Goal: Task Accomplishment & Management: Manage account settings

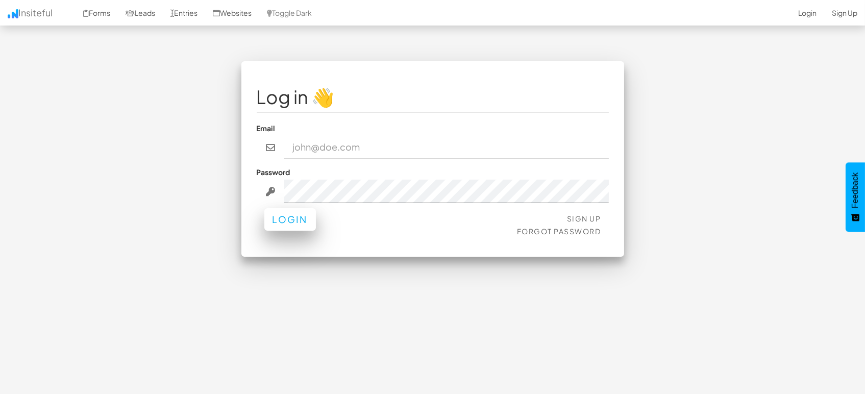
type input "marketing@mapsted.com"
click at [277, 228] on button "Login" at bounding box center [290, 219] width 52 height 22
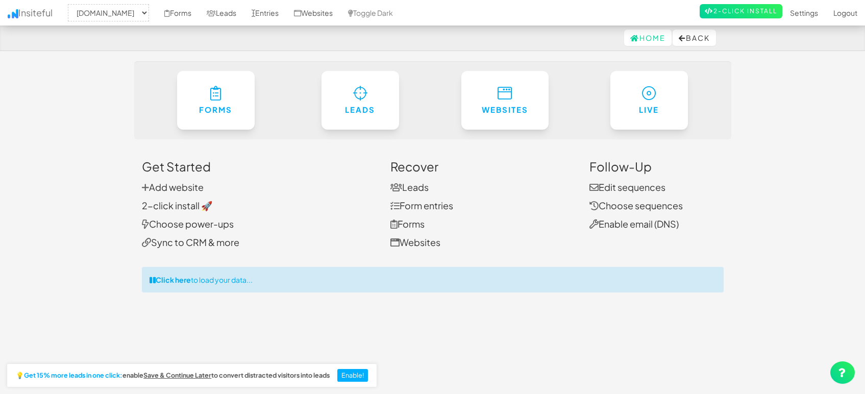
select select "1505"
click at [256, 11] on link "Entries" at bounding box center [265, 13] width 42 height 26
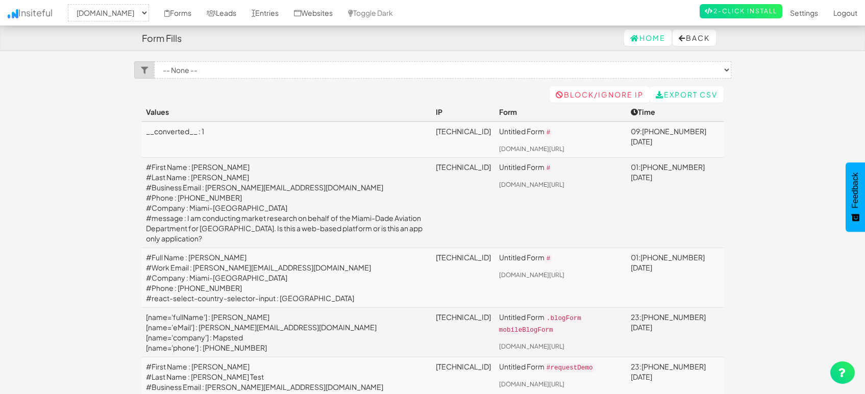
select select "1505"
click at [230, 13] on link "Leads" at bounding box center [221, 13] width 45 height 26
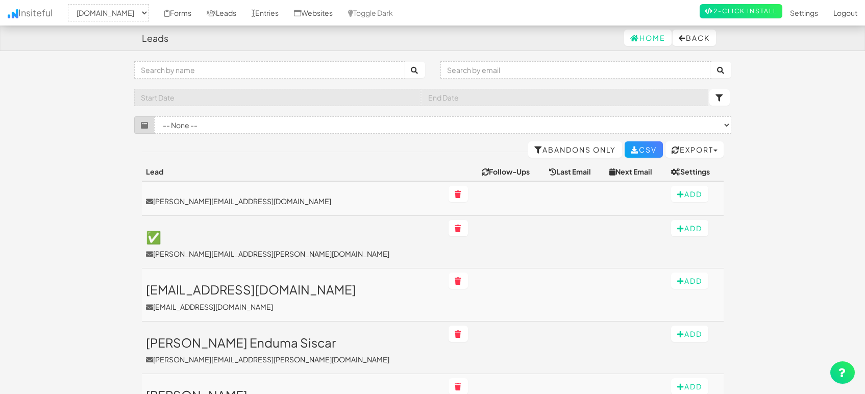
select select "1505"
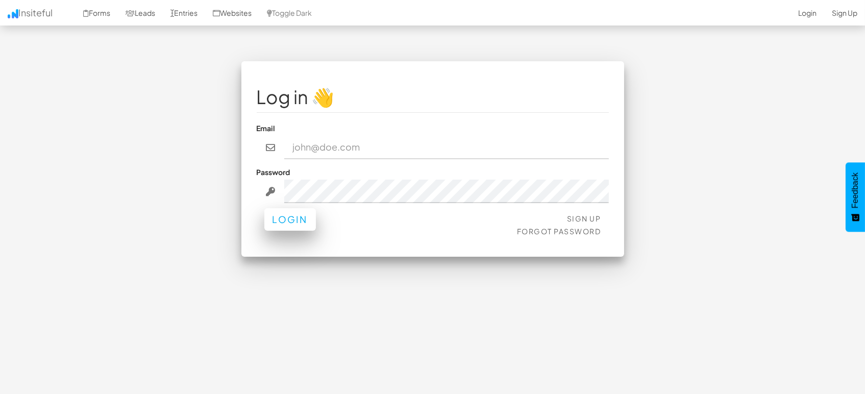
type input "[EMAIL_ADDRESS][DOMAIN_NAME]"
click at [276, 227] on button "Login" at bounding box center [290, 219] width 52 height 22
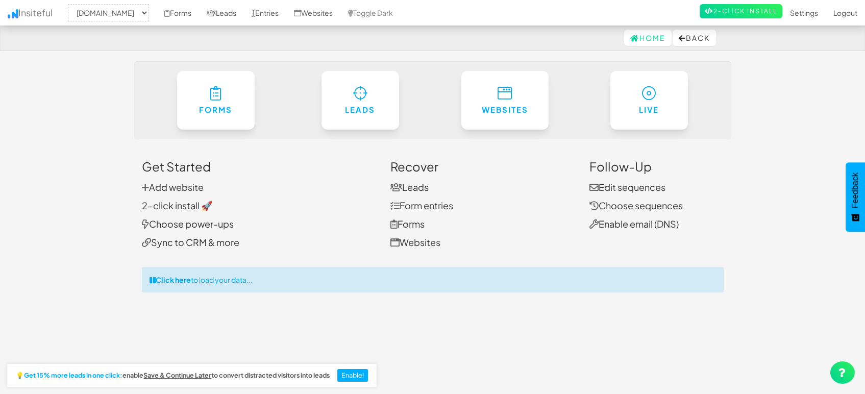
select select "1505"
click at [230, 14] on link "Leads" at bounding box center [221, 13] width 45 height 26
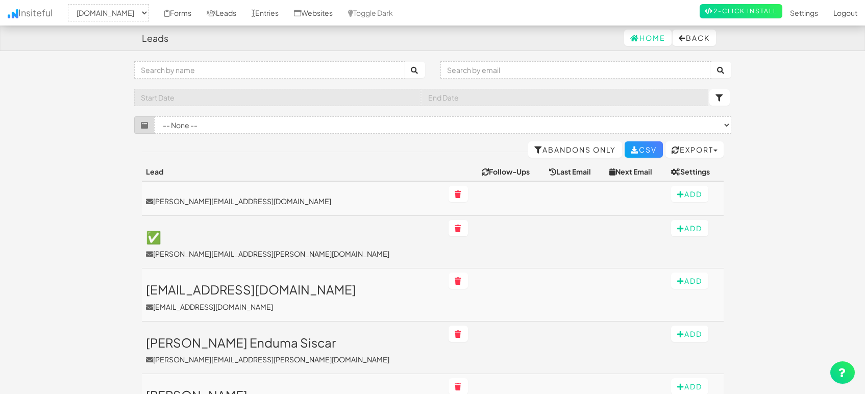
select select "1505"
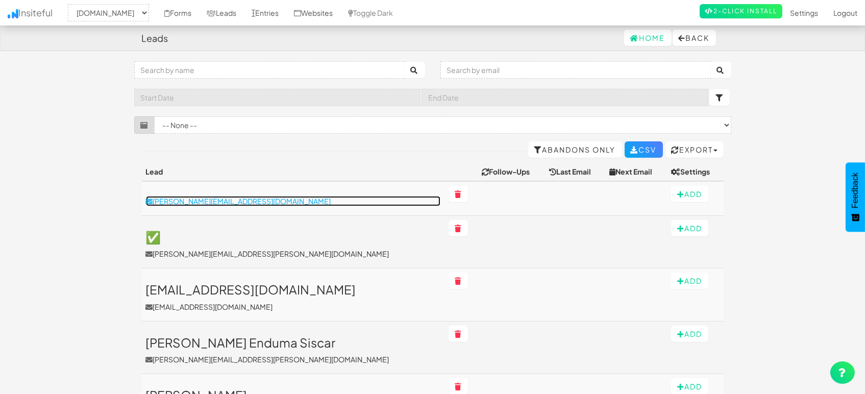
click at [204, 203] on p "[PERSON_NAME][EMAIL_ADDRESS][DOMAIN_NAME]" at bounding box center [293, 201] width 295 height 10
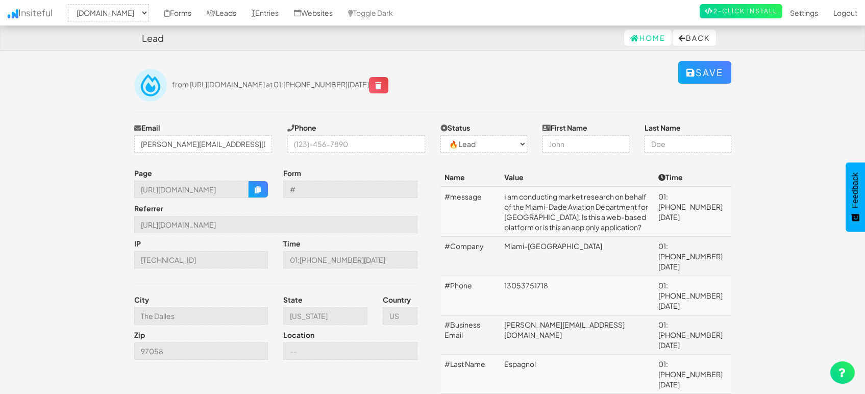
select select "1505"
select select "0"
click at [274, 9] on link "Entries" at bounding box center [265, 13] width 42 height 26
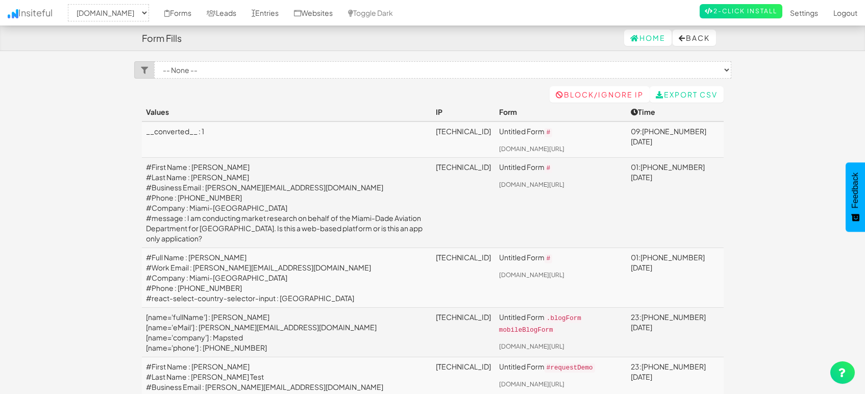
select select "1505"
click at [437, 130] on link "[TECHNICAL_ID]" at bounding box center [463, 131] width 55 height 9
click at [436, 162] on link "[TECHNICAL_ID]" at bounding box center [463, 166] width 55 height 9
click at [436, 262] on link "[TECHNICAL_ID]" at bounding box center [463, 257] width 55 height 9
click at [436, 322] on link "[TECHNICAL_ID]" at bounding box center [463, 316] width 55 height 9
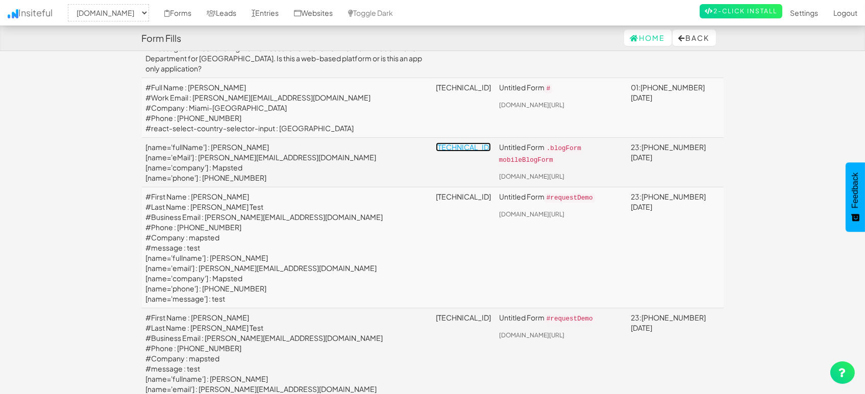
scroll to position [227, 0]
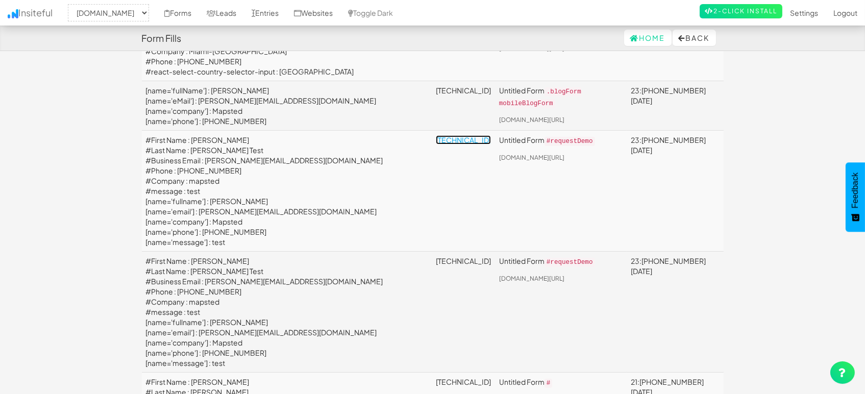
click at [436, 144] on link "[TECHNICAL_ID]" at bounding box center [463, 139] width 55 height 9
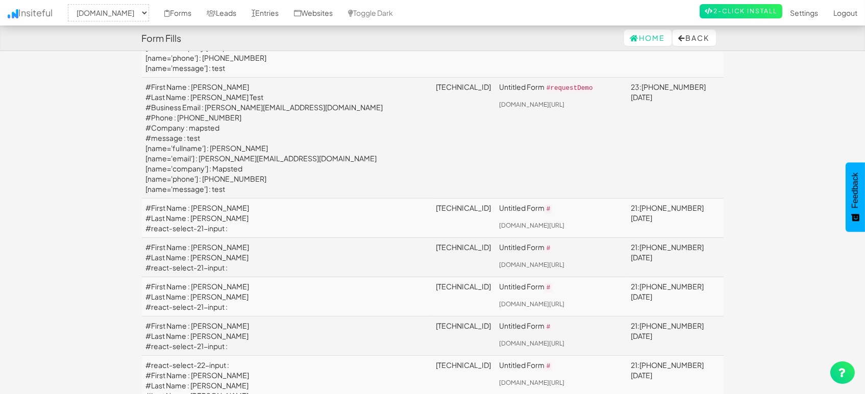
scroll to position [510, 0]
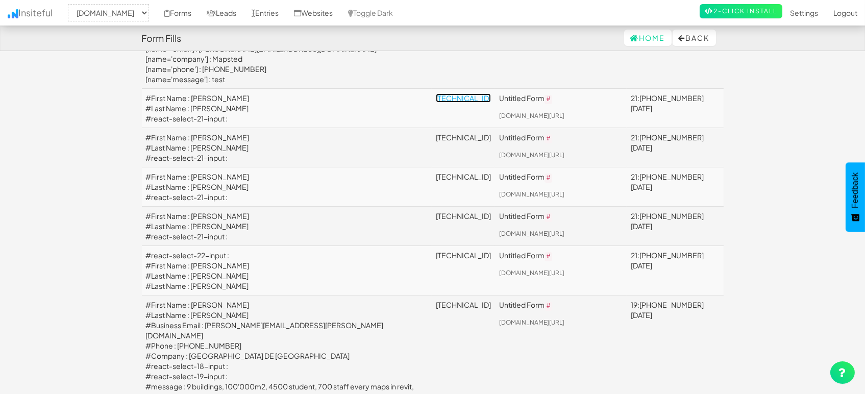
click at [446, 103] on link "[TECHNICAL_ID]" at bounding box center [463, 97] width 55 height 9
click at [436, 142] on link "[TECHNICAL_ID]" at bounding box center [463, 137] width 55 height 9
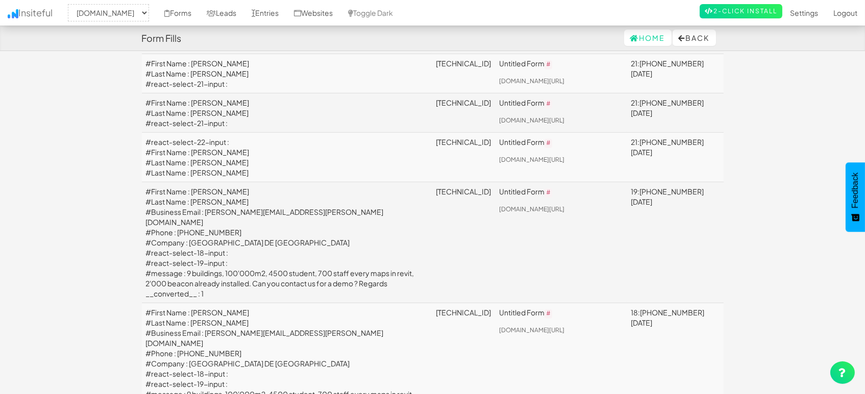
scroll to position [680, 0]
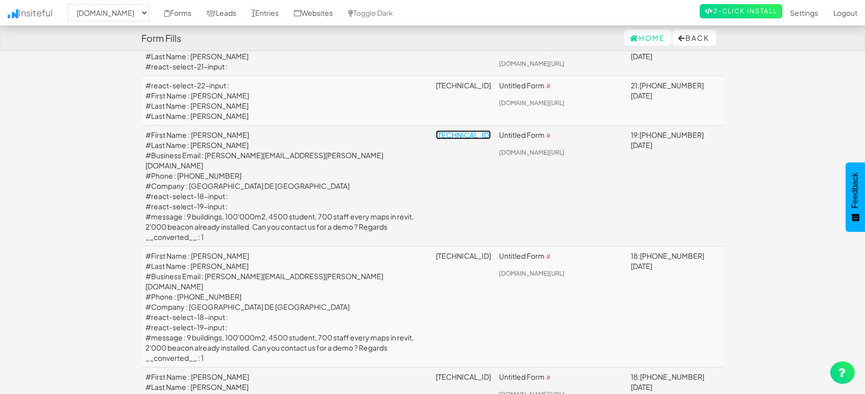
click at [436, 139] on link "[TECHNICAL_ID]" at bounding box center [463, 134] width 55 height 9
click at [130, 165] on body "Form Fills Home Back Toggle navigation Insiteful -- None -- [DOMAIN_NAME] Forms…" at bounding box center [432, 308] width 865 height 1976
